Goal: Navigation & Orientation: Find specific page/section

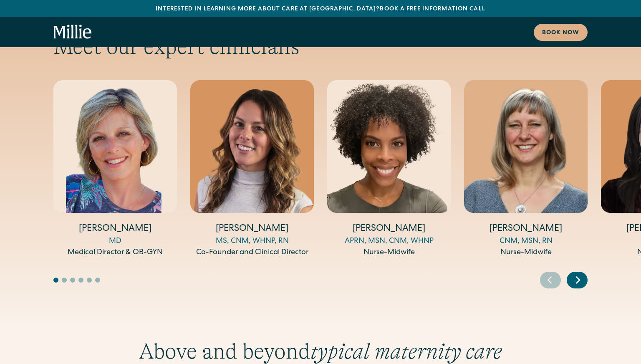
scroll to position [2632, 0]
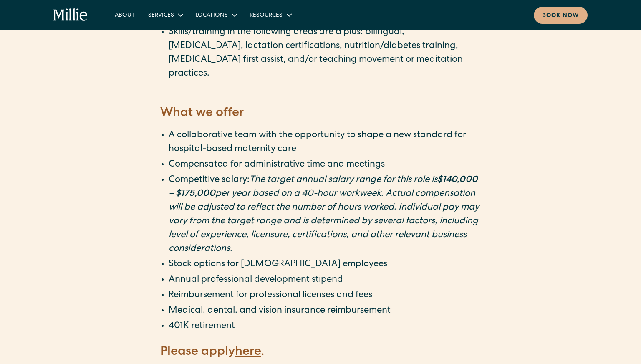
scroll to position [1430, 0]
